Goal: Transaction & Acquisition: Purchase product/service

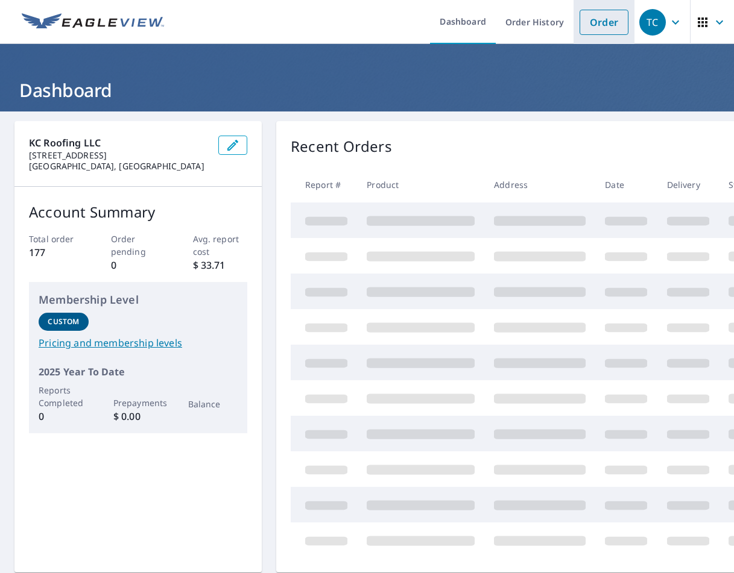
click at [600, 25] on link "Order" at bounding box center [603, 22] width 49 height 25
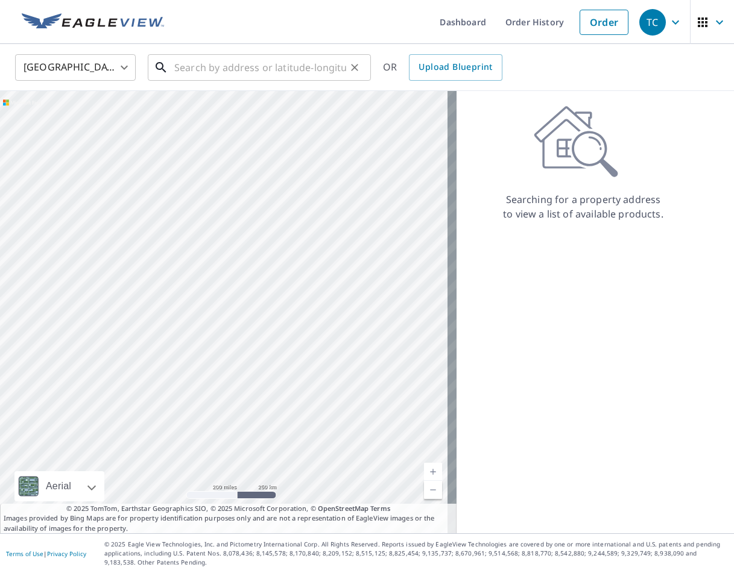
click at [300, 68] on input "text" at bounding box center [260, 68] width 172 height 34
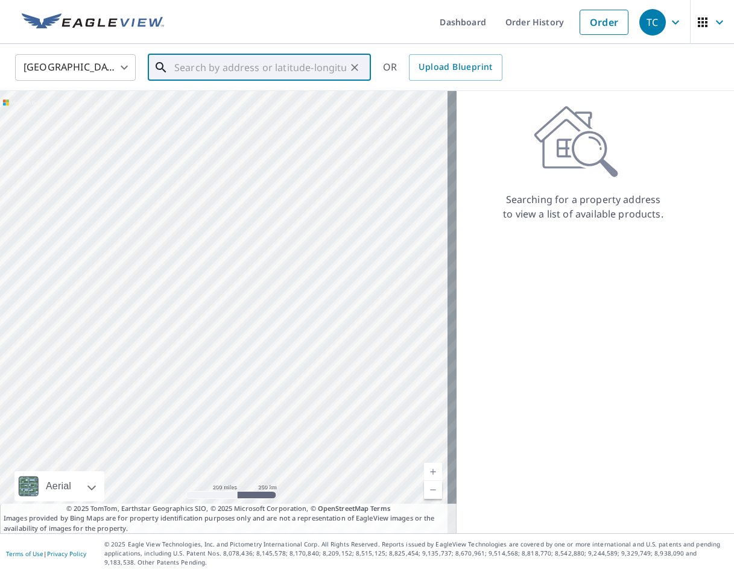
paste input "[STREET_ADDRESS][PERSON_NAME]"
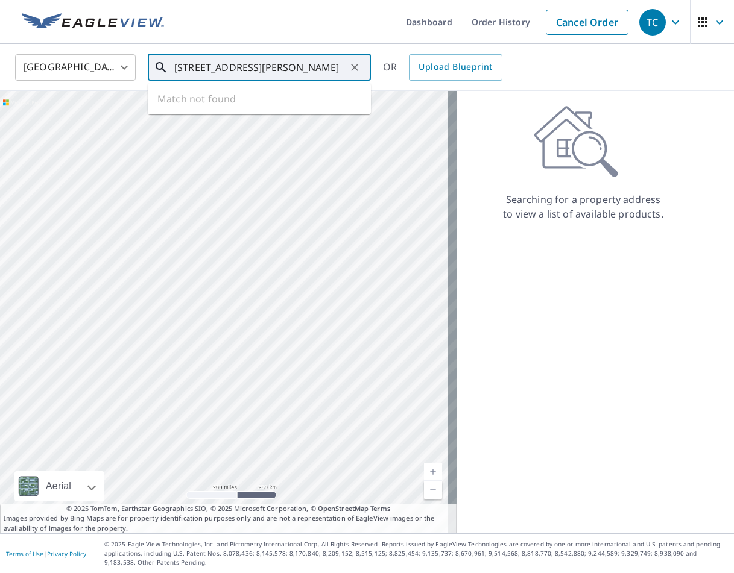
scroll to position [0, 44]
click at [252, 108] on span "[STREET_ADDRESS][PERSON_NAME]" at bounding box center [266, 102] width 189 height 14
type input "[STREET_ADDRESS][PERSON_NAME]"
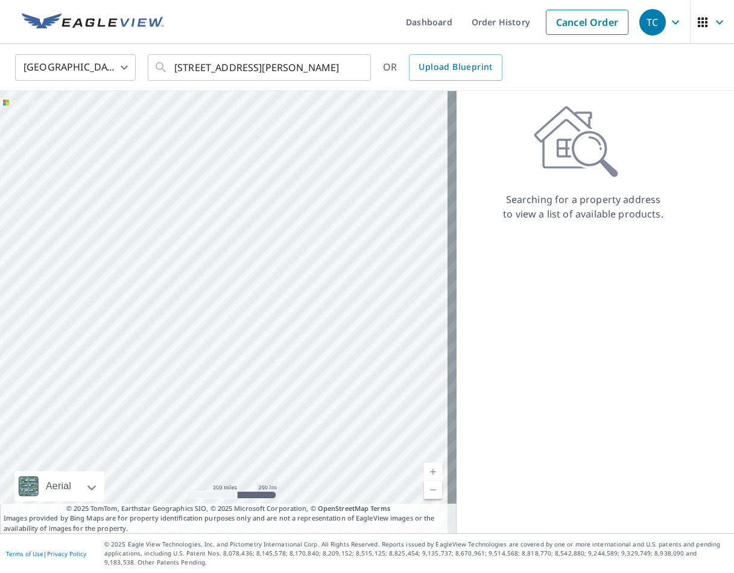
scroll to position [0, 0]
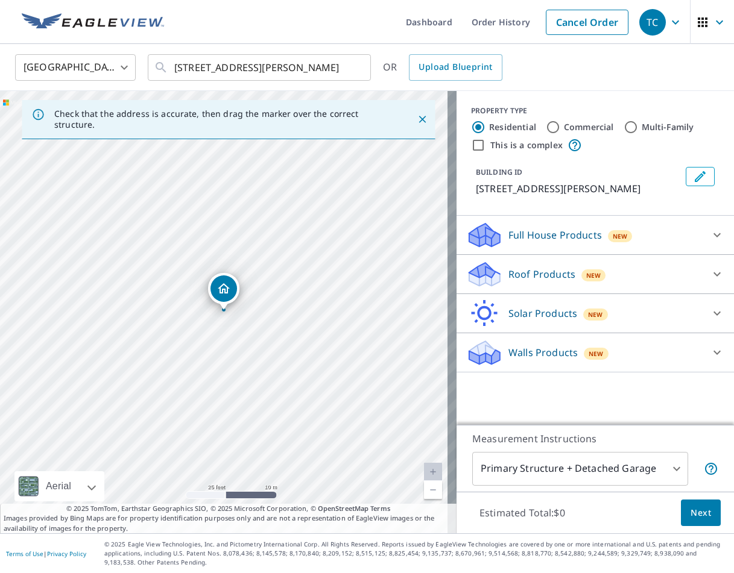
click at [522, 279] on p "Roof Products" at bounding box center [541, 274] width 67 height 14
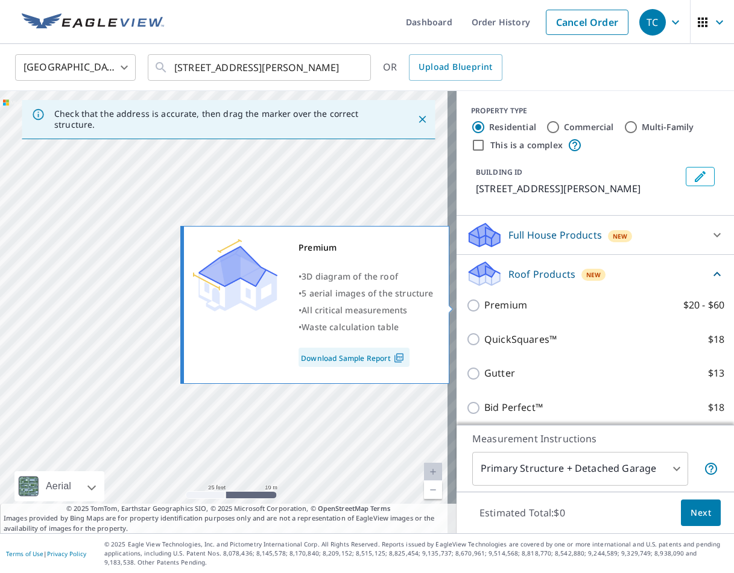
click at [484, 309] on p "Premium" at bounding box center [505, 305] width 43 height 15
click at [483, 309] on input "Premium $20 - $60" at bounding box center [475, 305] width 18 height 14
checkbox input "true"
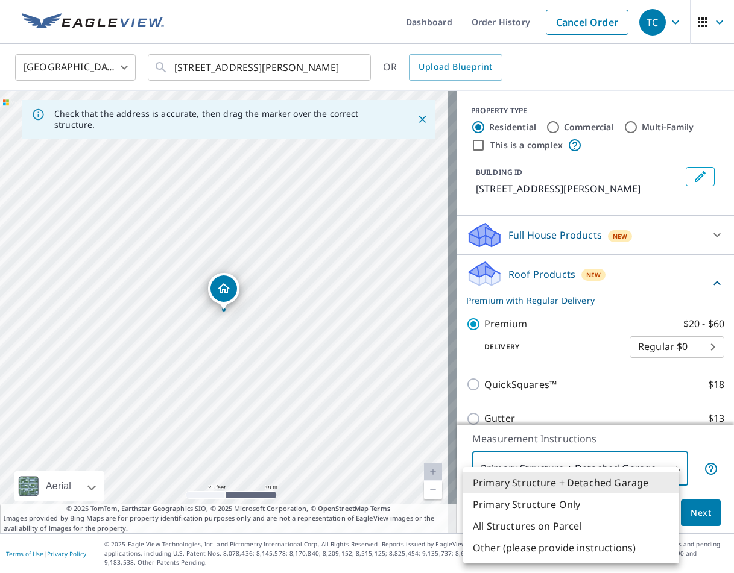
click at [552, 460] on body "TC TC Dashboard Order History Cancel Order TC [GEOGRAPHIC_DATA] [GEOGRAPHIC_DAT…" at bounding box center [367, 286] width 734 height 573
click at [543, 523] on li "All Structures on Parcel" at bounding box center [571, 526] width 216 height 22
type input "3"
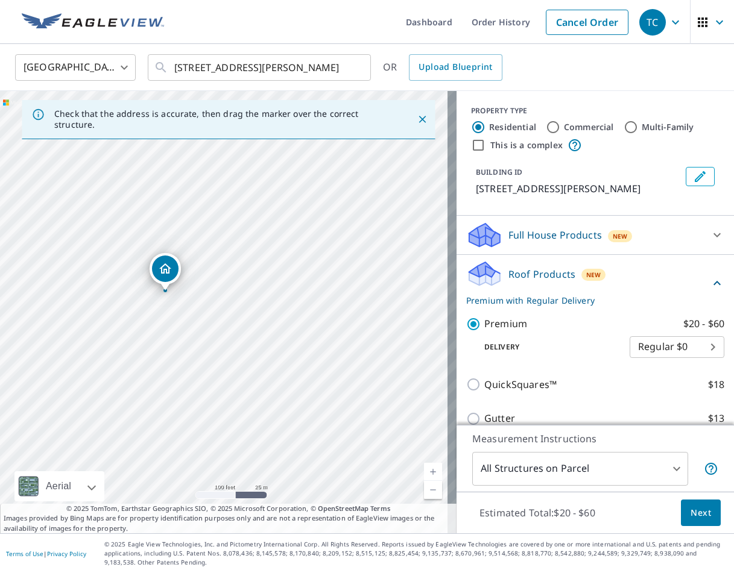
click at [690, 507] on span "Next" at bounding box center [700, 513] width 20 height 15
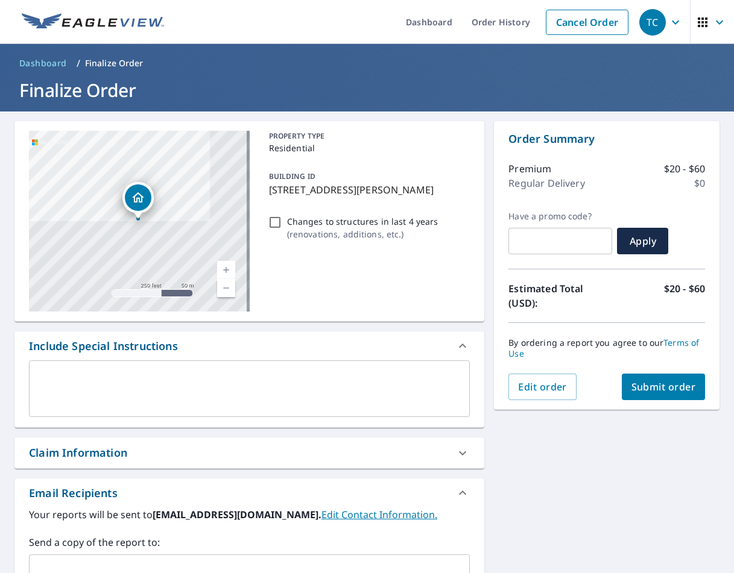
click at [269, 227] on input "Changes to structures in last 4 years ( renovations, additions, etc. )" at bounding box center [275, 222] width 14 height 14
checkbox input "true"
click at [667, 389] on span "Submit order" at bounding box center [663, 386] width 64 height 13
